Goal: Task Accomplishment & Management: Manage account settings

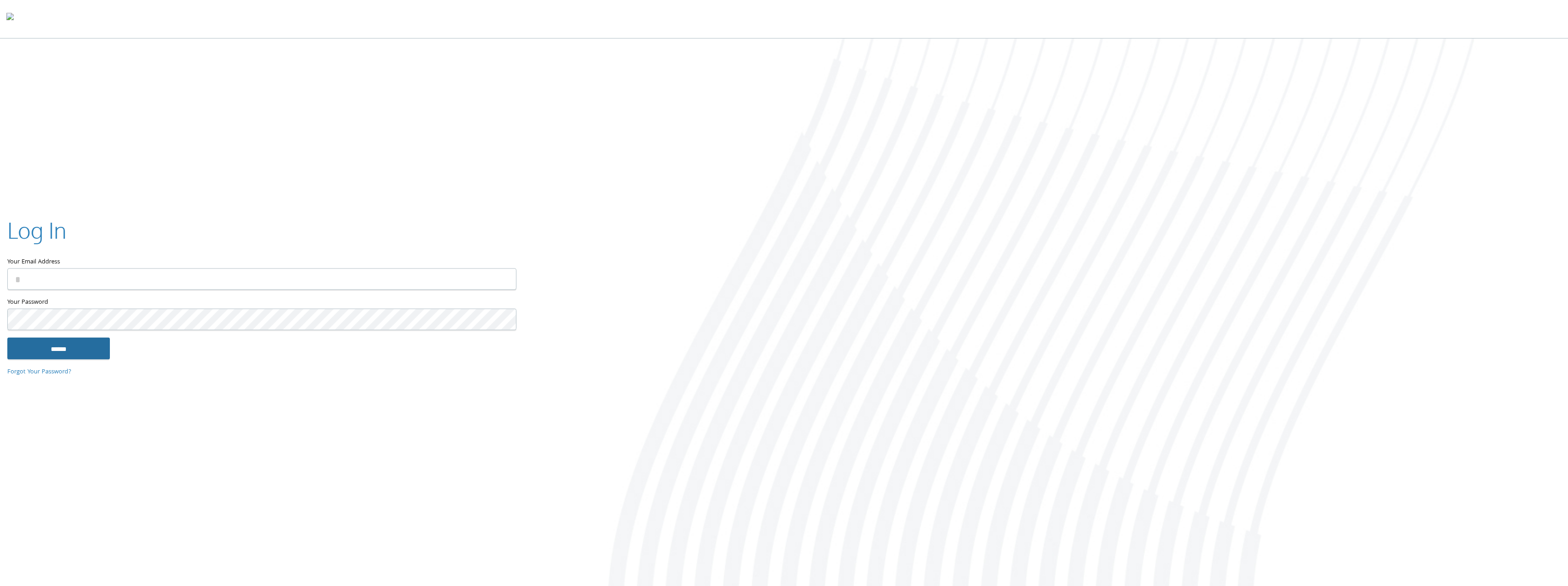
type input "**********"
click at [76, 349] on input "******" at bounding box center [58, 348] width 102 height 22
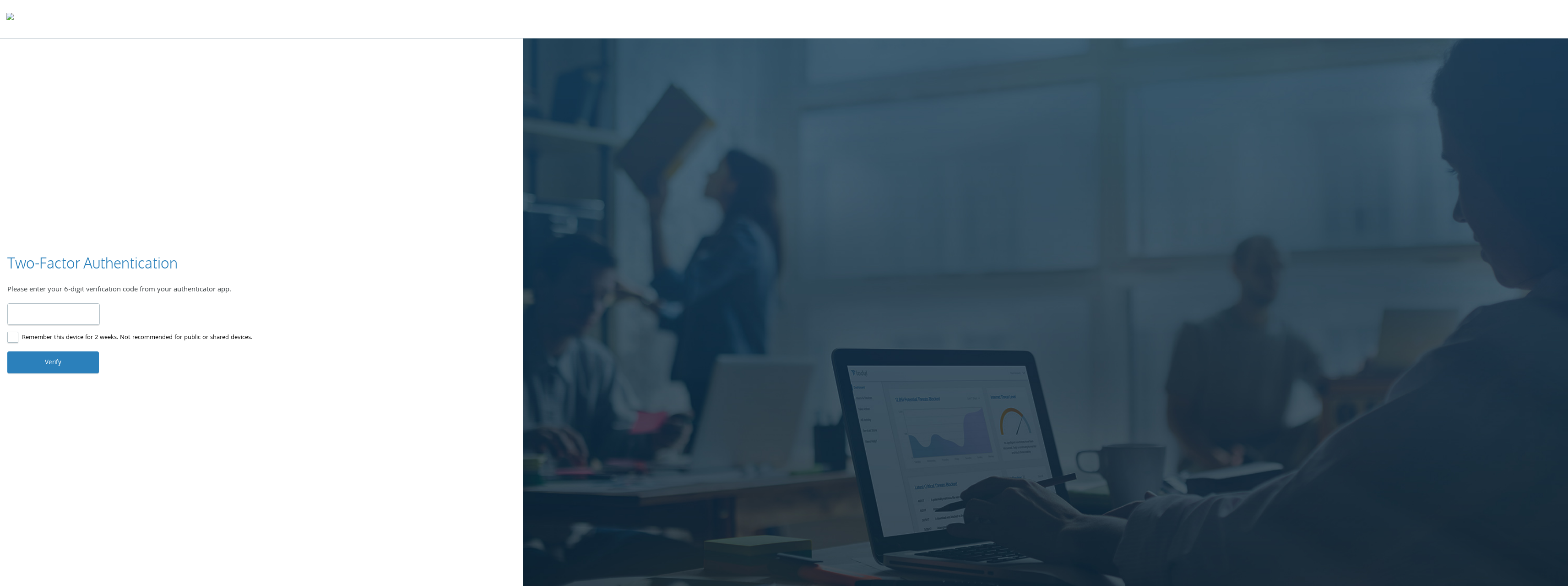
click at [87, 315] on input "number" at bounding box center [53, 314] width 92 height 21
type input "******"
